Goal: Transaction & Acquisition: Register for event/course

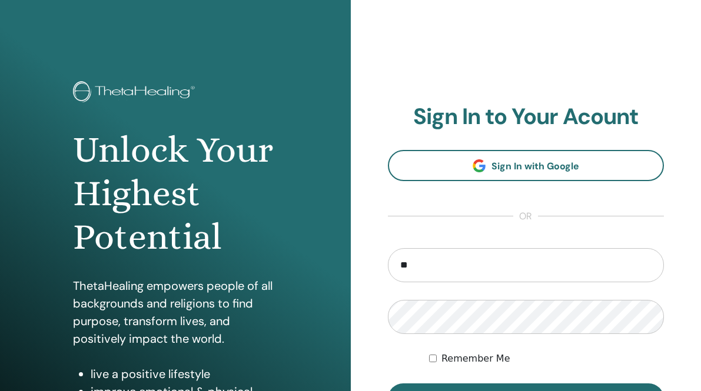
type input "*"
type input "**********"
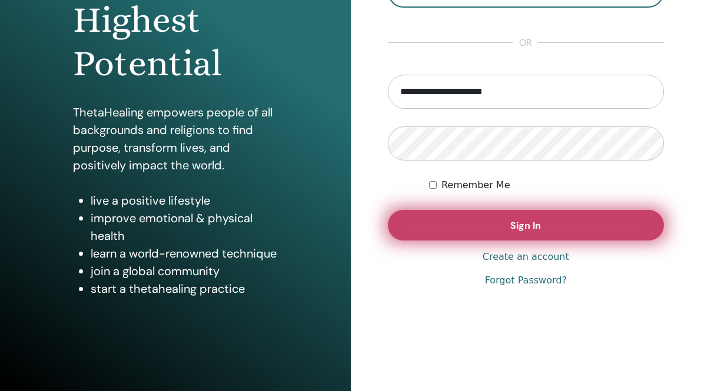
click at [609, 227] on button "Sign In" at bounding box center [526, 225] width 276 height 31
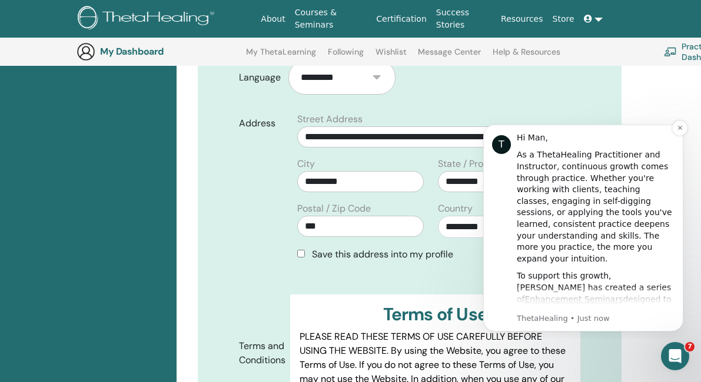
scroll to position [395, 0]
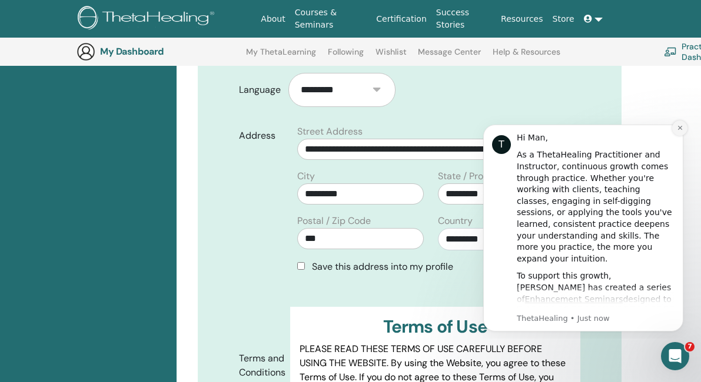
click at [678, 131] on button "Dismiss notification" at bounding box center [679, 128] width 15 height 15
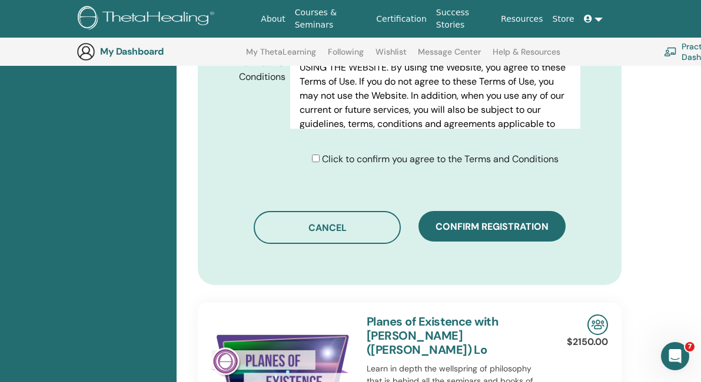
scroll to position [697, 0]
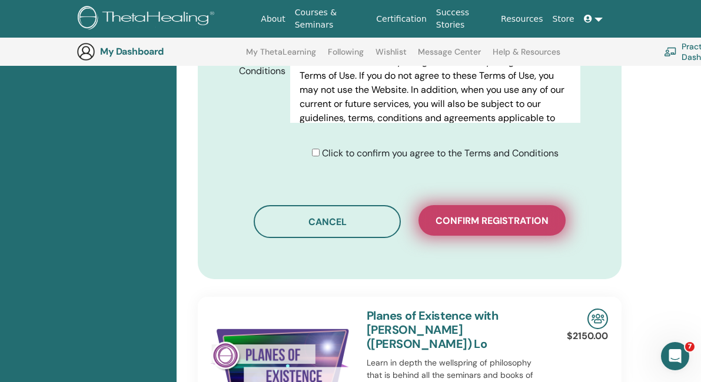
click at [503, 215] on span "Confirm registration" at bounding box center [491, 221] width 113 height 12
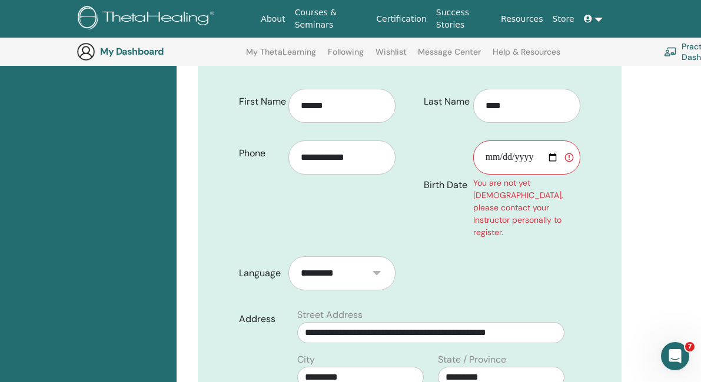
scroll to position [275, 0]
click at [565, 146] on input "Birth Date" at bounding box center [526, 158] width 107 height 34
type input "**********"
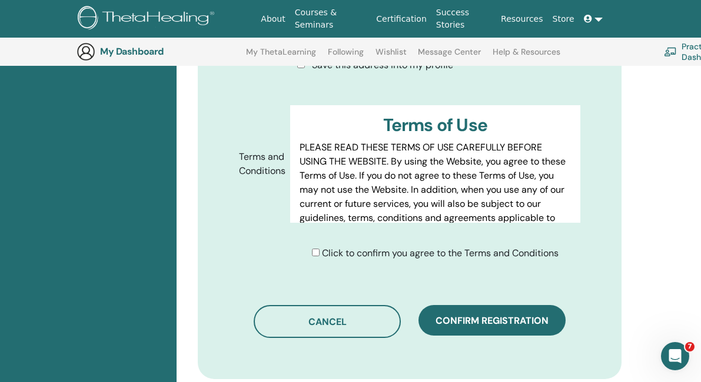
scroll to position [672, 0]
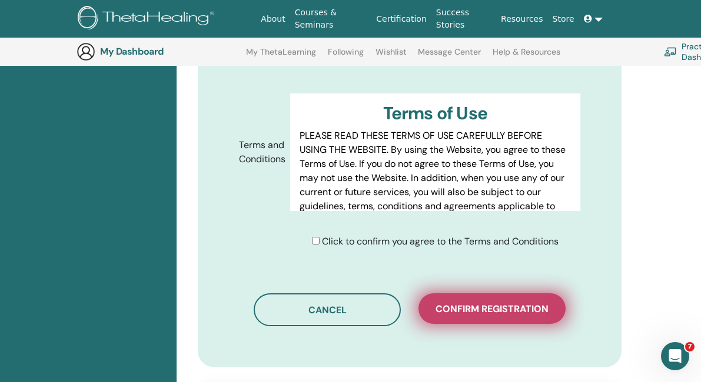
click at [508, 294] on button "Confirm registration" at bounding box center [491, 309] width 147 height 31
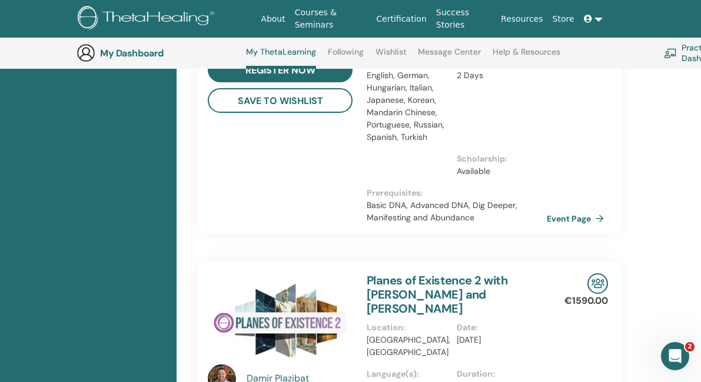
scroll to position [933, 0]
